Goal: Task Accomplishment & Management: Complete application form

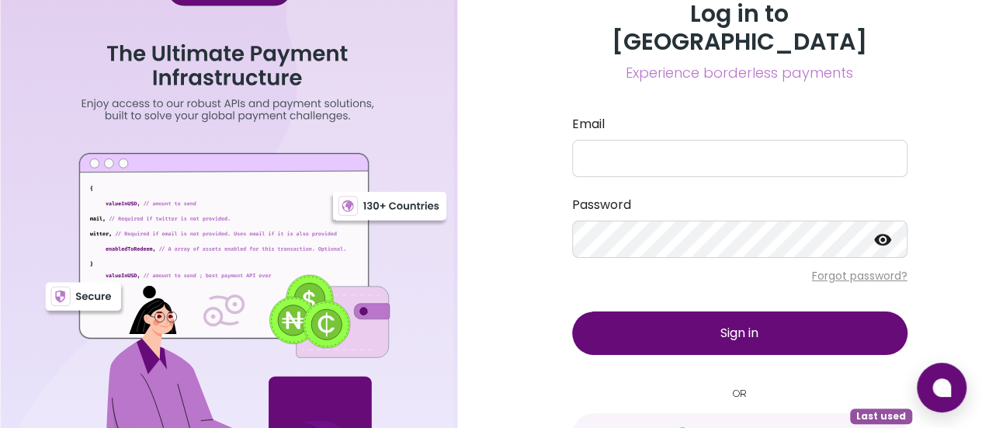
scroll to position [36, 0]
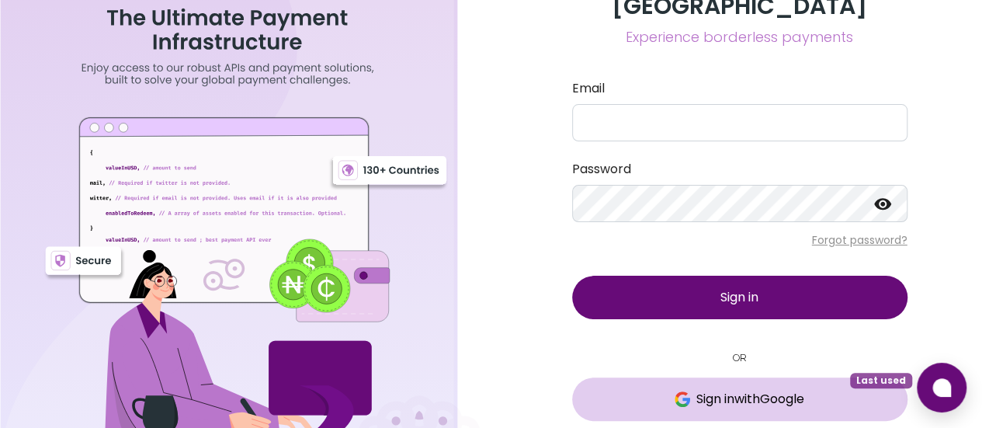
click at [729, 390] on span "Sign in with Google" at bounding box center [751, 399] width 108 height 19
